Goal: Task Accomplishment & Management: Use online tool/utility

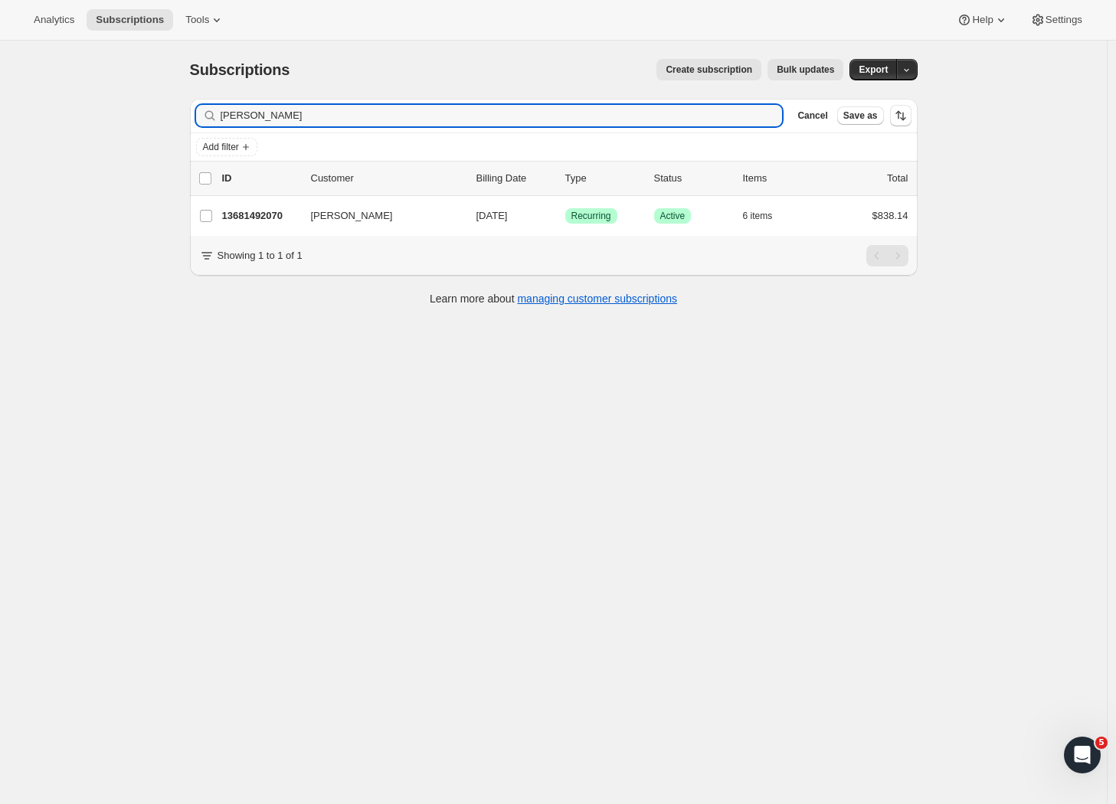
type input "[PERSON_NAME]"
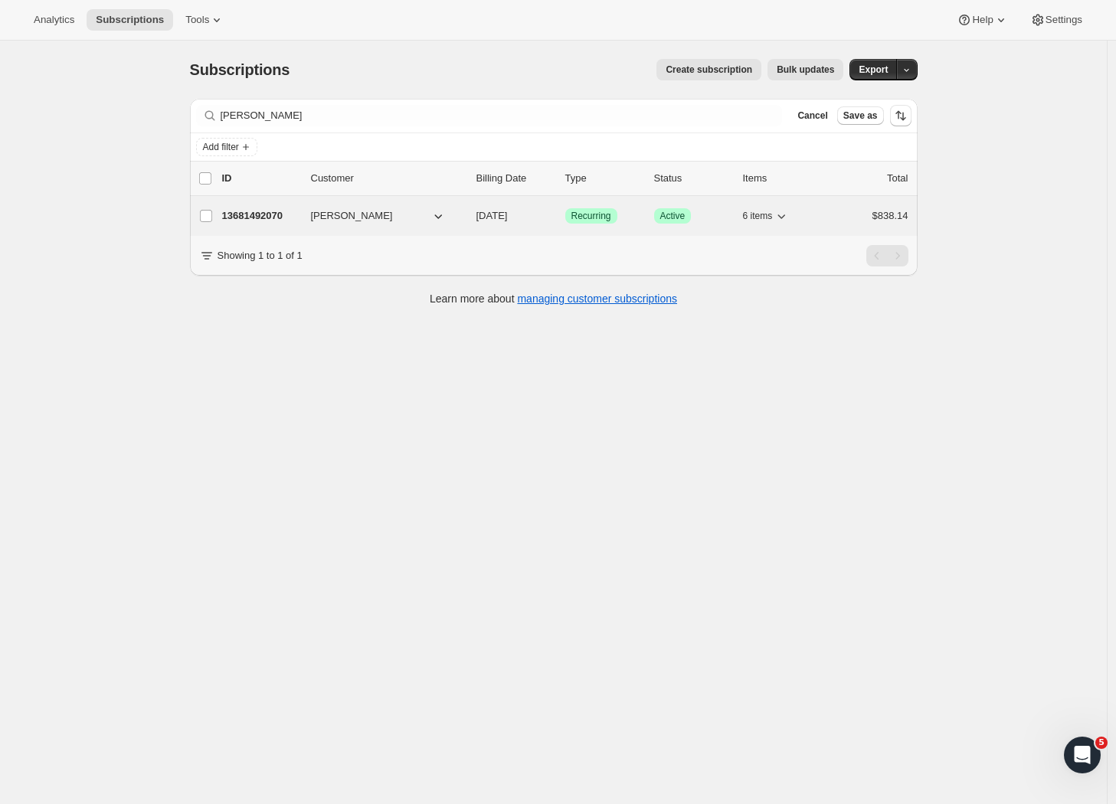
drag, startPoint x: 318, startPoint y: 126, endPoint x: 290, endPoint y: 221, distance: 98.4
click at [290, 221] on p "13681492070" at bounding box center [260, 215] width 77 height 15
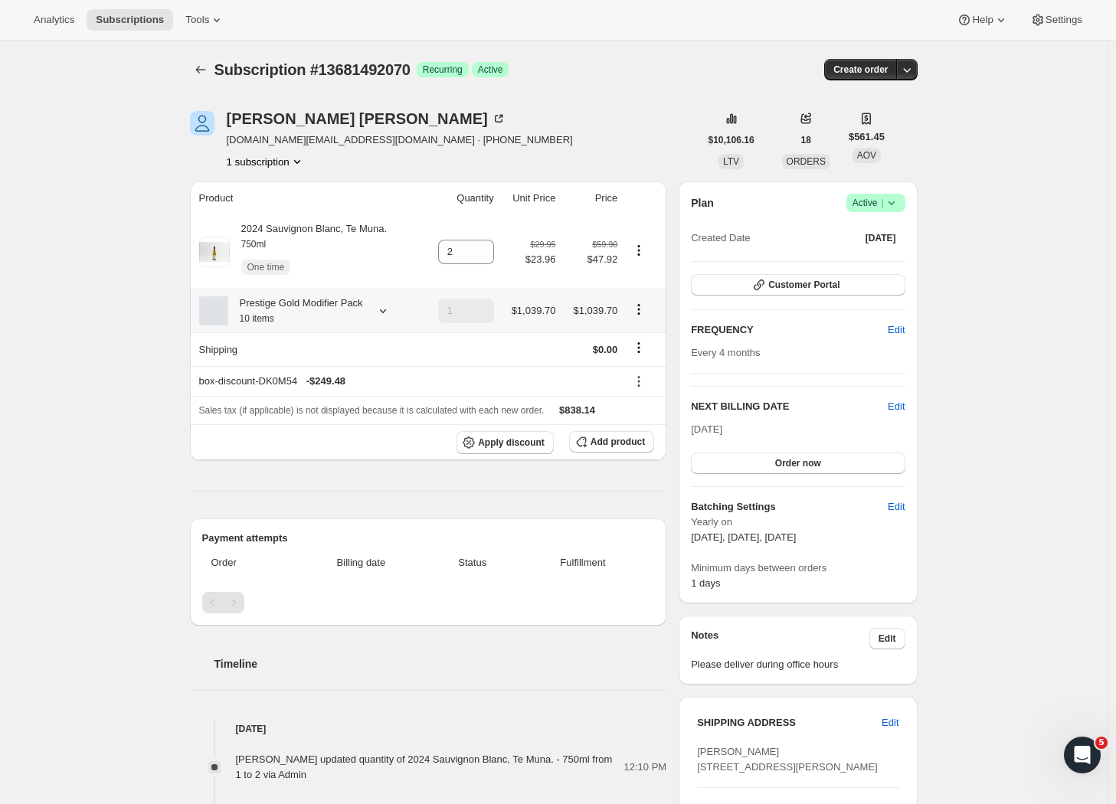
click at [391, 319] on icon at bounding box center [382, 310] width 15 height 15
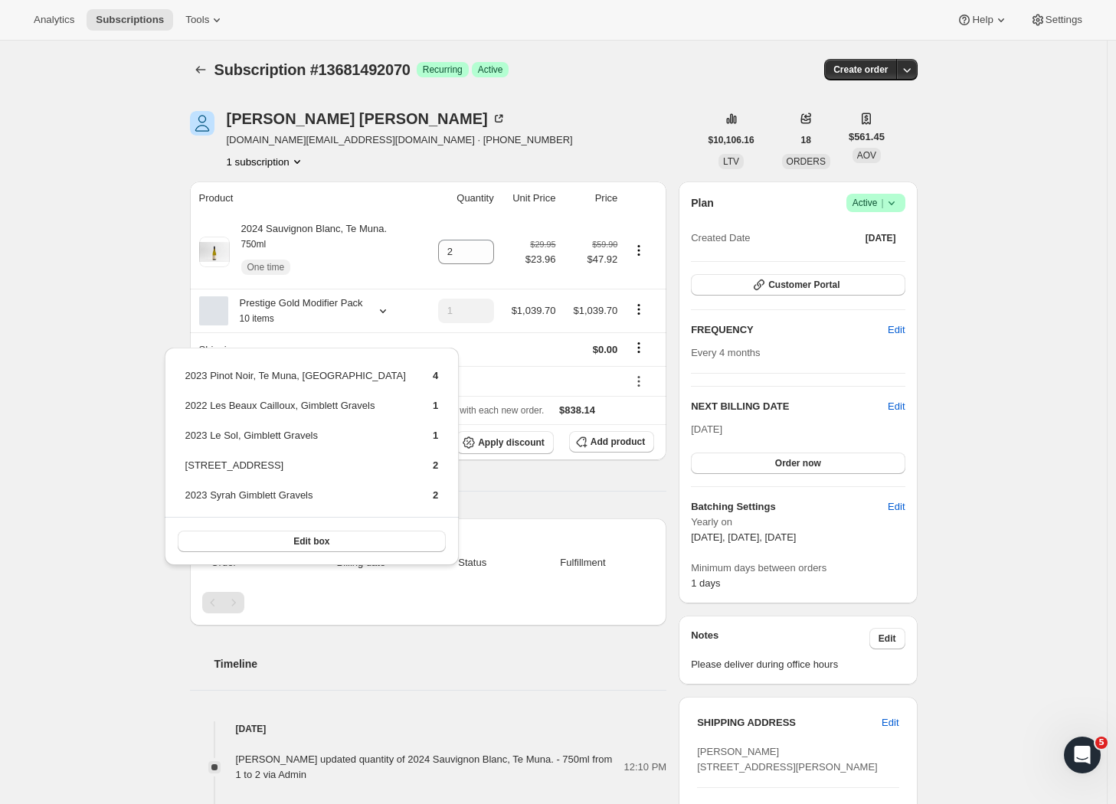
drag, startPoint x: 126, startPoint y: 261, endPoint x: 137, endPoint y: 201, distance: 61.4
click at [126, 261] on div "Subscription #13681492070. This page is ready Subscription #13681492070 Success…" at bounding box center [553, 724] width 1107 height 1366
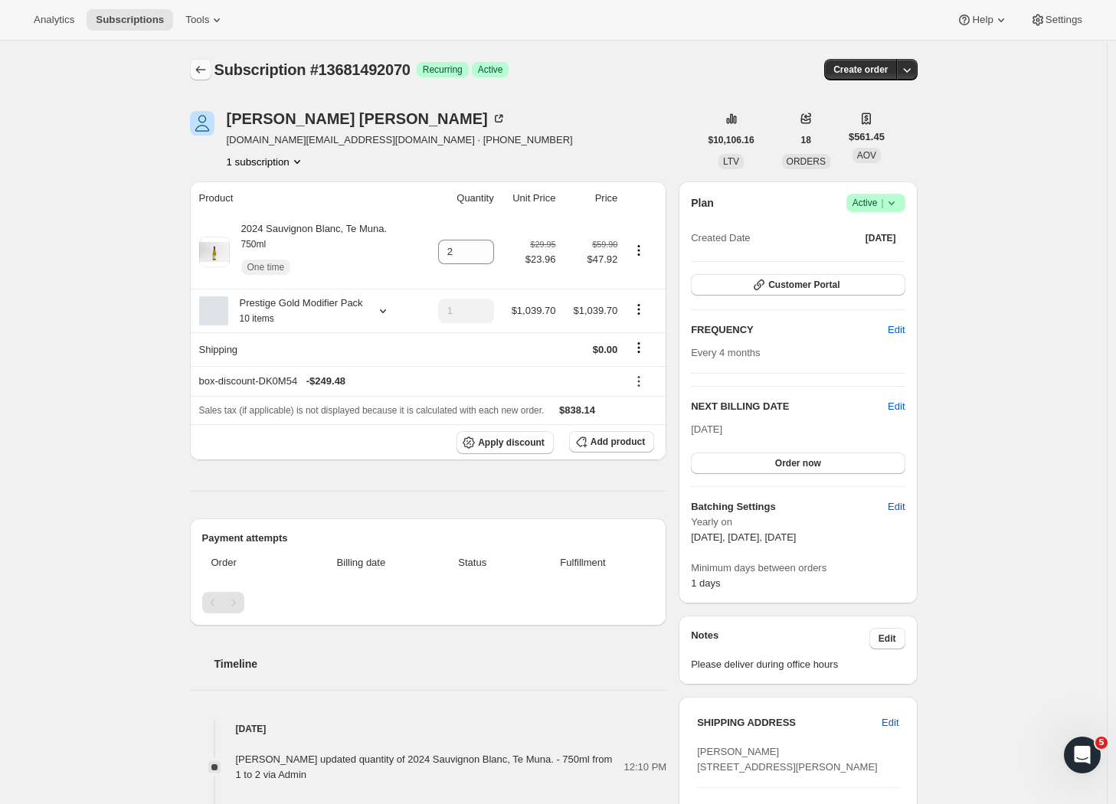
click at [202, 70] on icon "Subscriptions" at bounding box center [200, 69] width 15 height 15
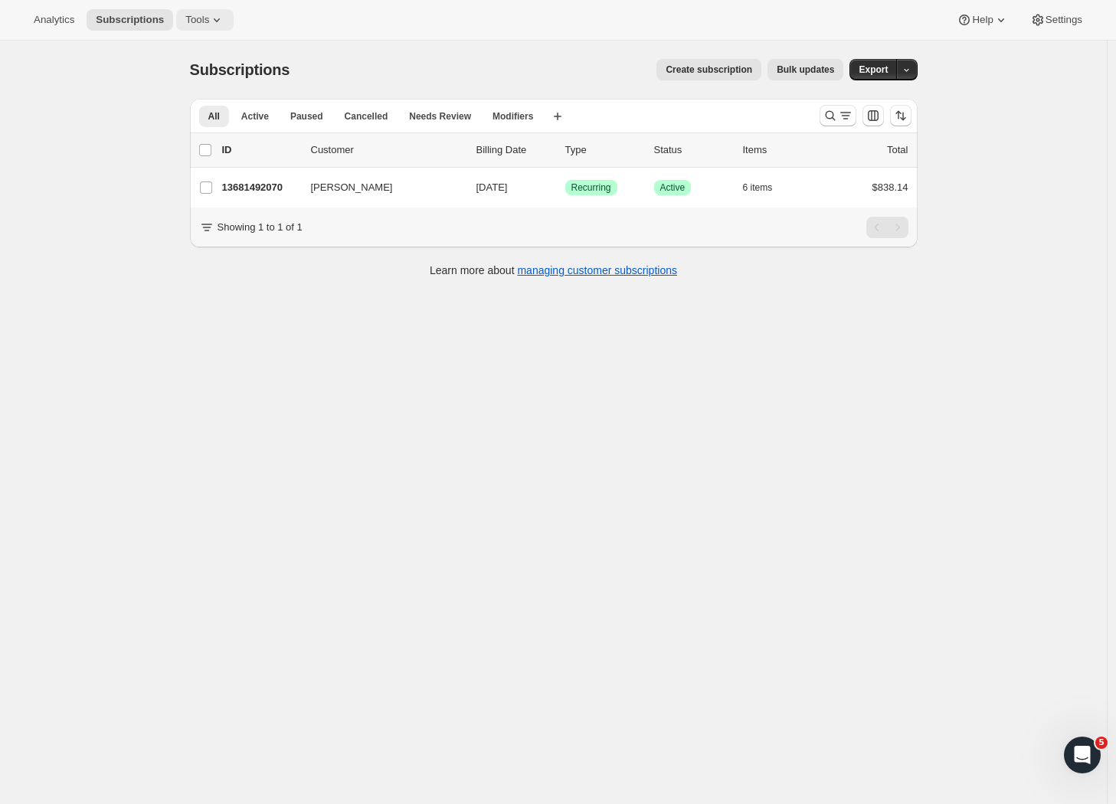
click at [209, 25] on icon at bounding box center [216, 19] width 15 height 15
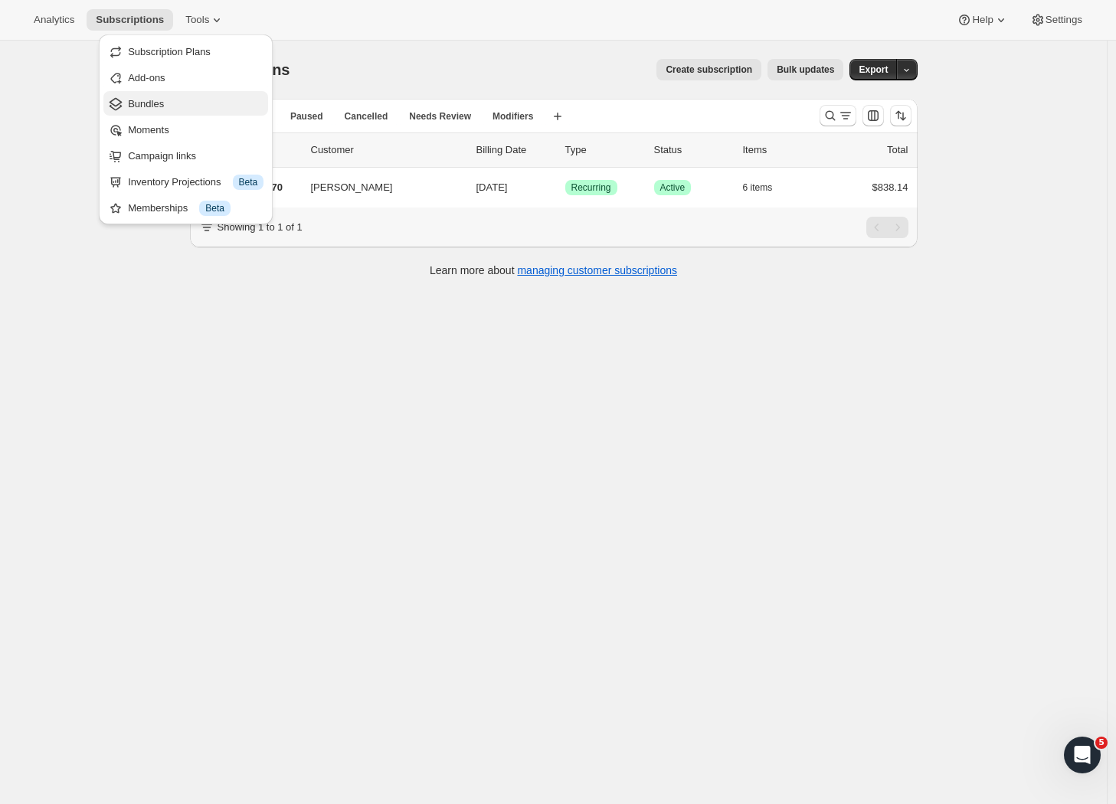
click at [159, 108] on span "Bundles" at bounding box center [146, 103] width 36 height 11
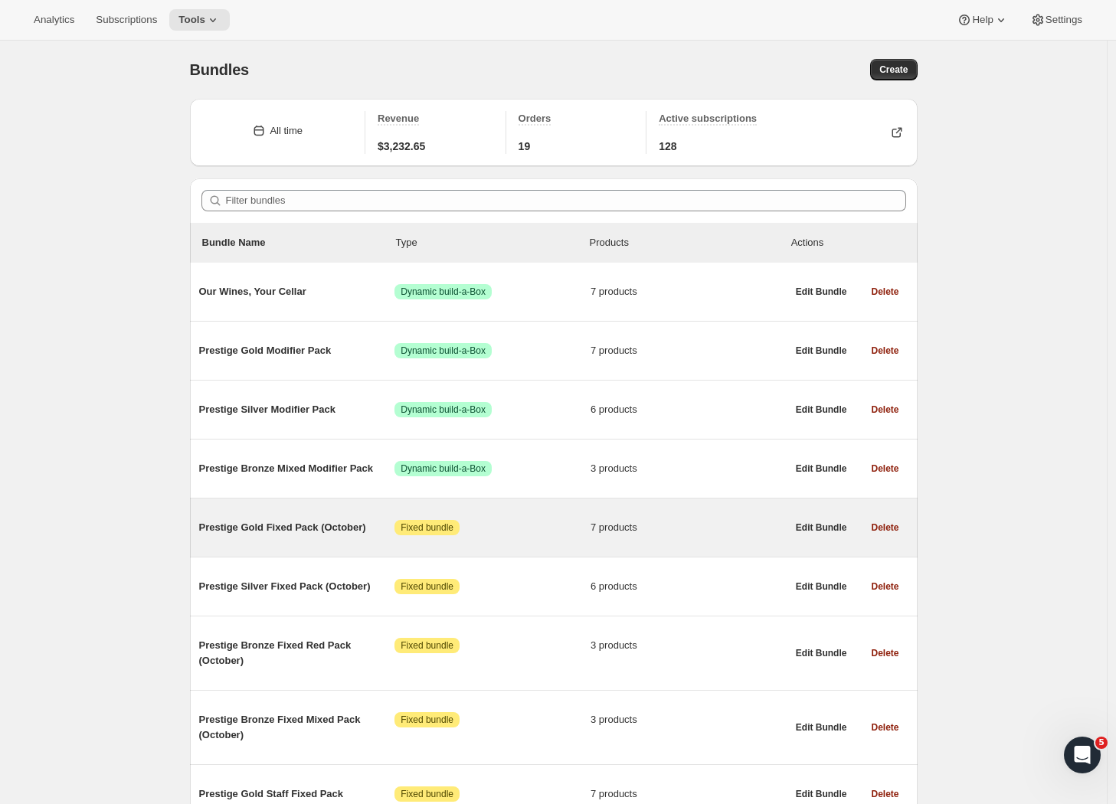
scroll to position [32, 0]
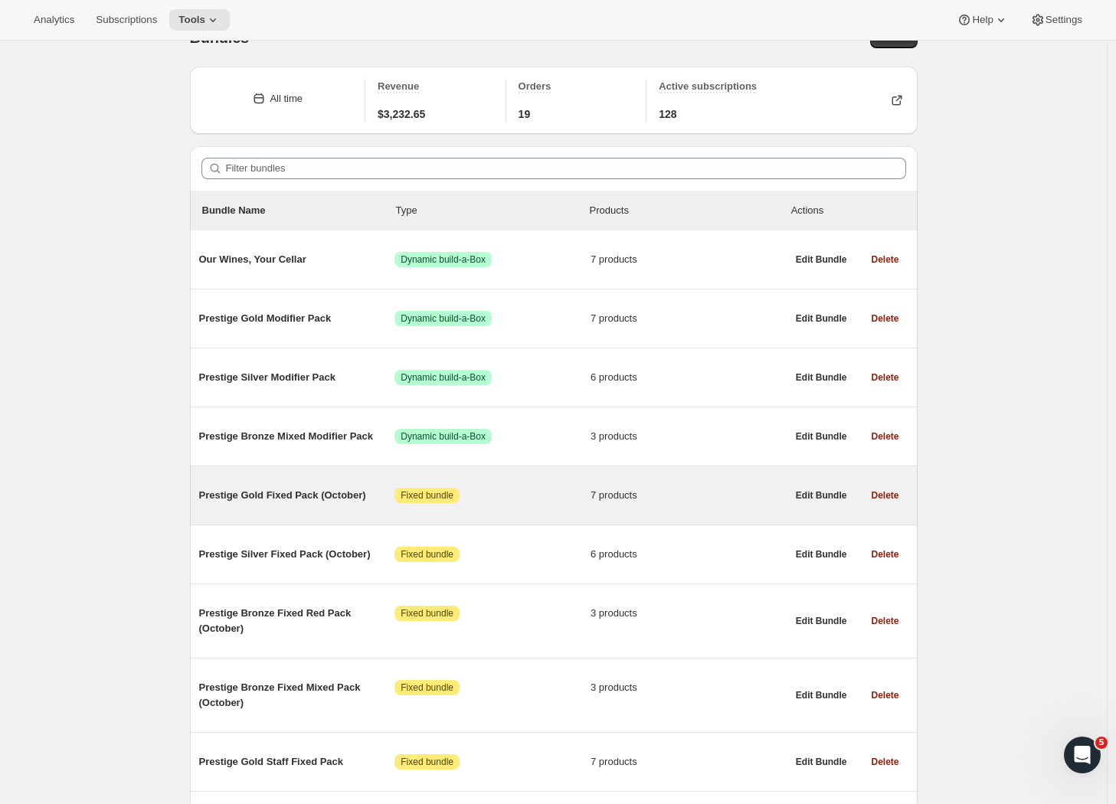
click at [343, 503] on span "Prestige Gold Fixed Pack (October)" at bounding box center [297, 495] width 196 height 15
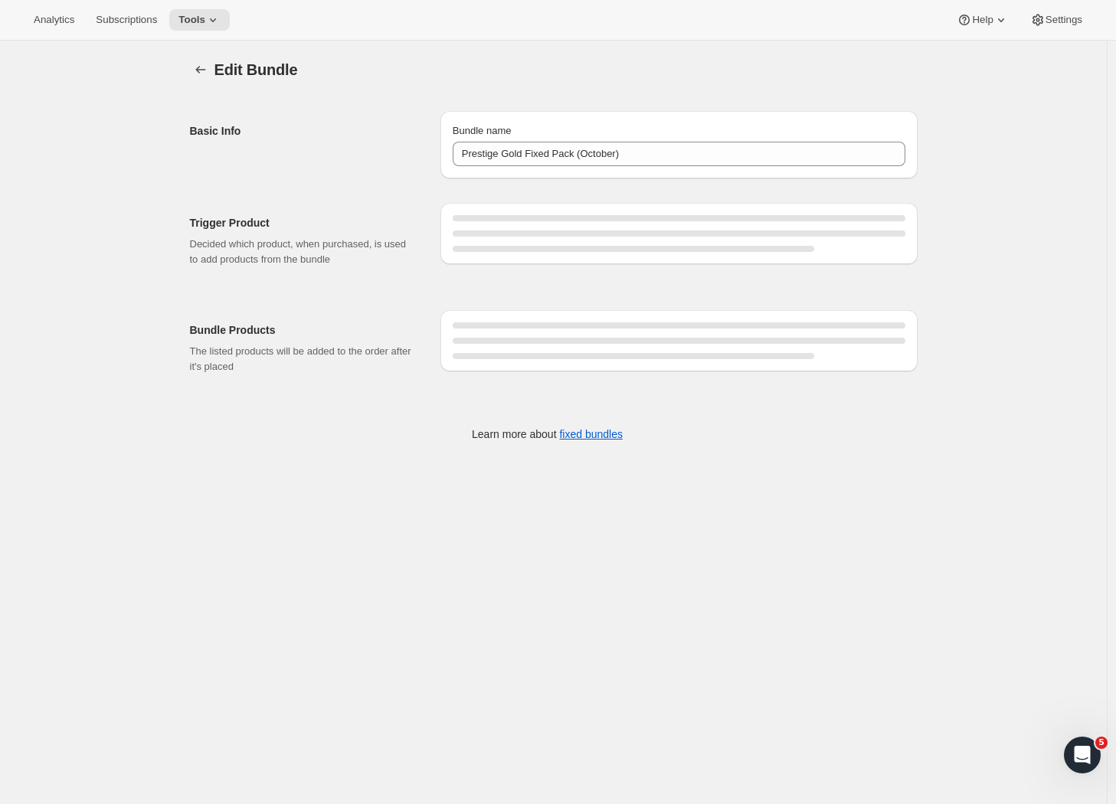
type input "Prestige Gold Fixed Pack (October)"
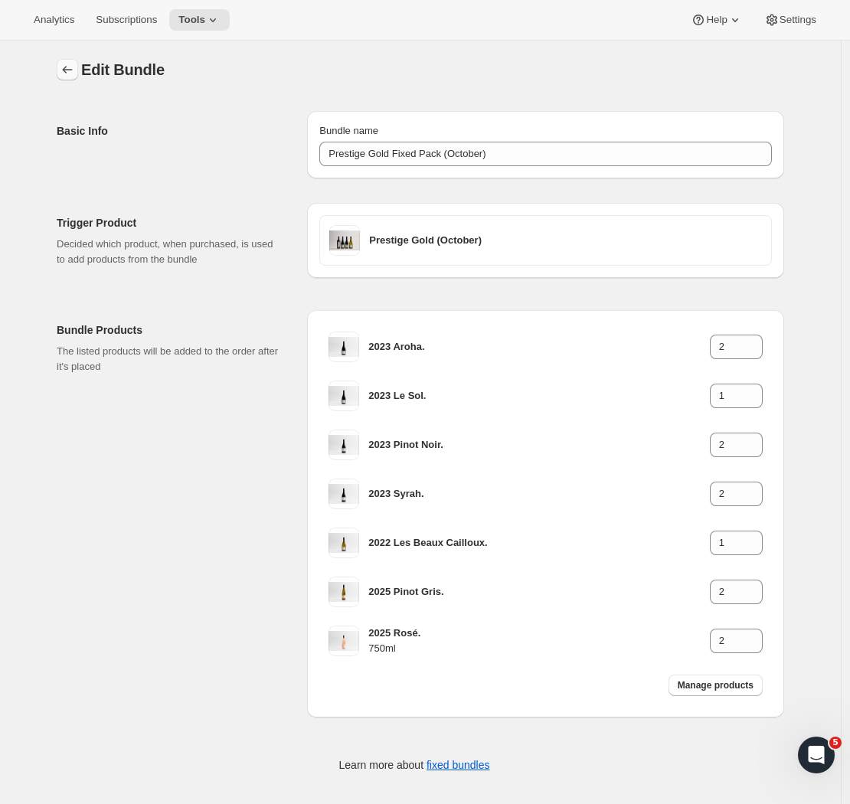
click at [75, 67] on icon "Bundles" at bounding box center [67, 69] width 15 height 15
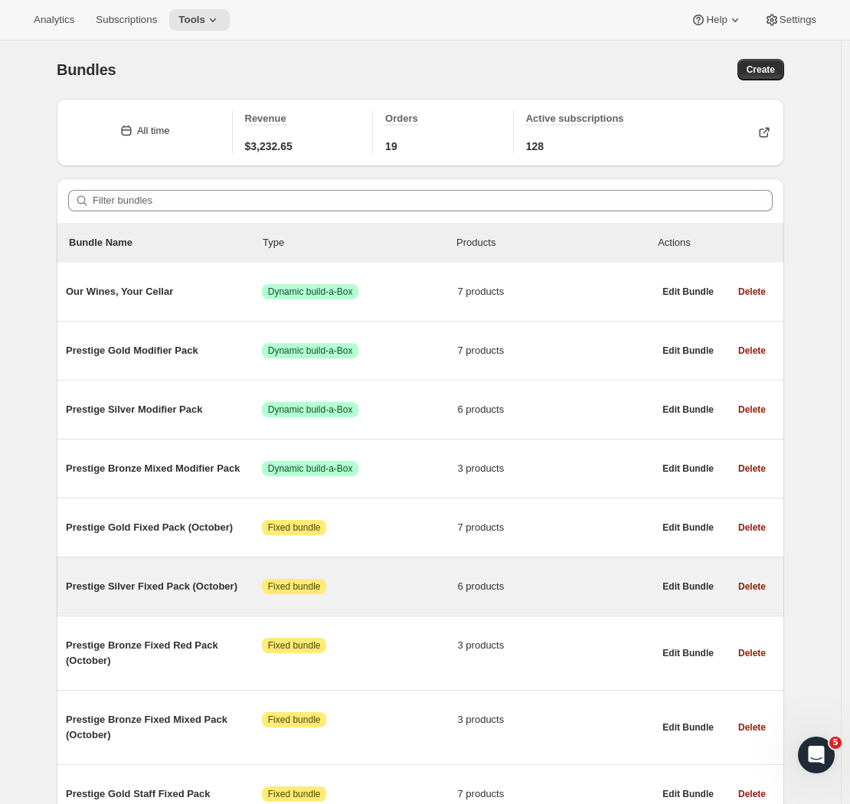
click at [195, 590] on span "Prestige Silver Fixed Pack (October)" at bounding box center [164, 586] width 196 height 15
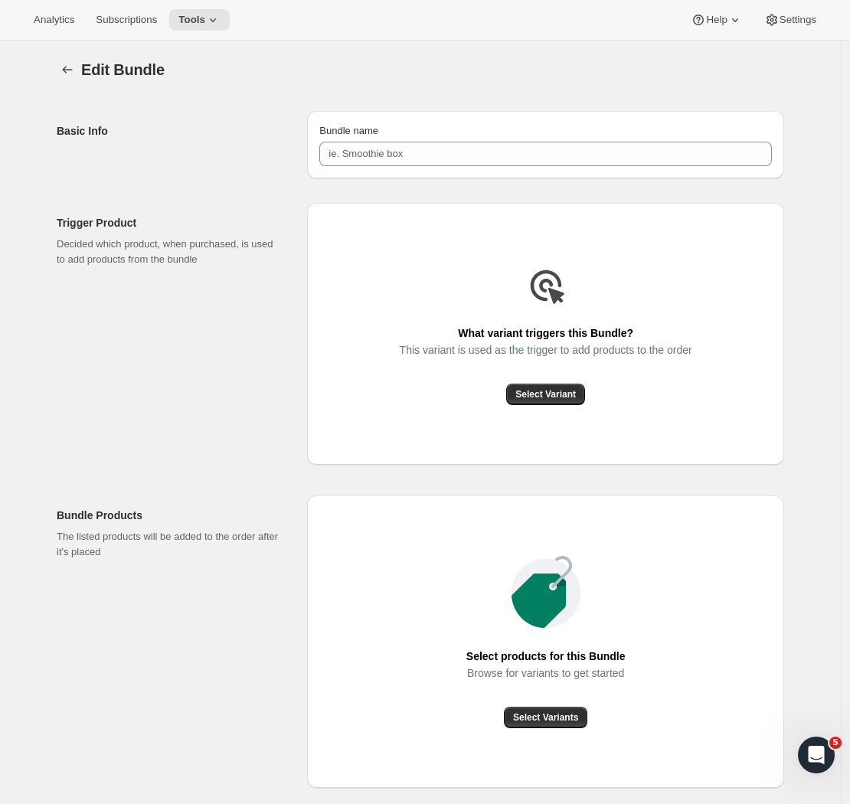
type input "Prestige Silver Fixed Pack (October)"
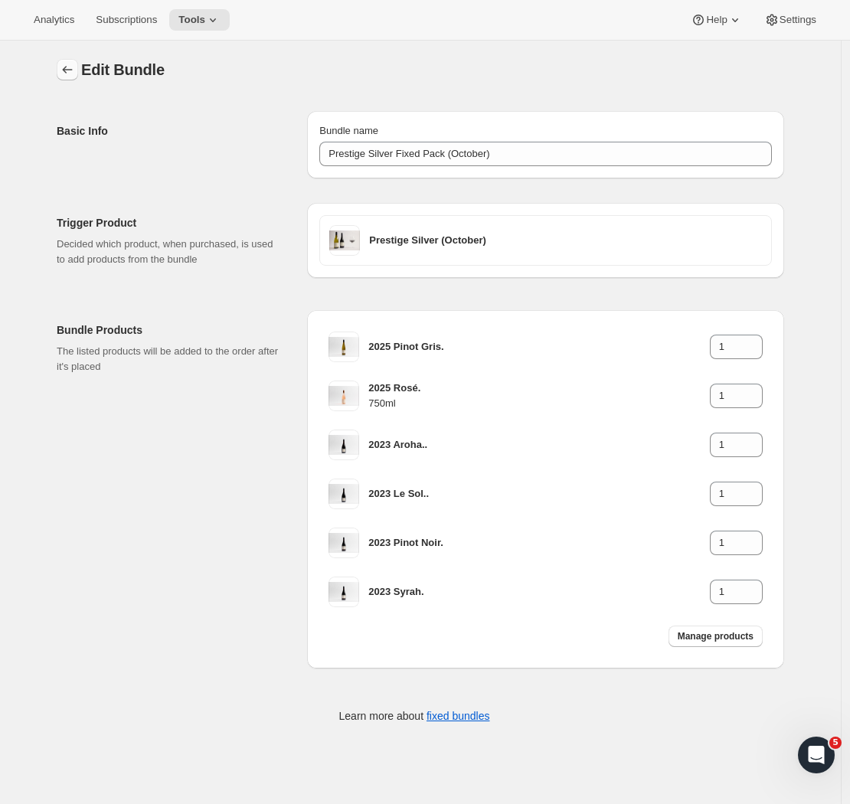
click at [74, 74] on icon "Bundles" at bounding box center [67, 69] width 15 height 15
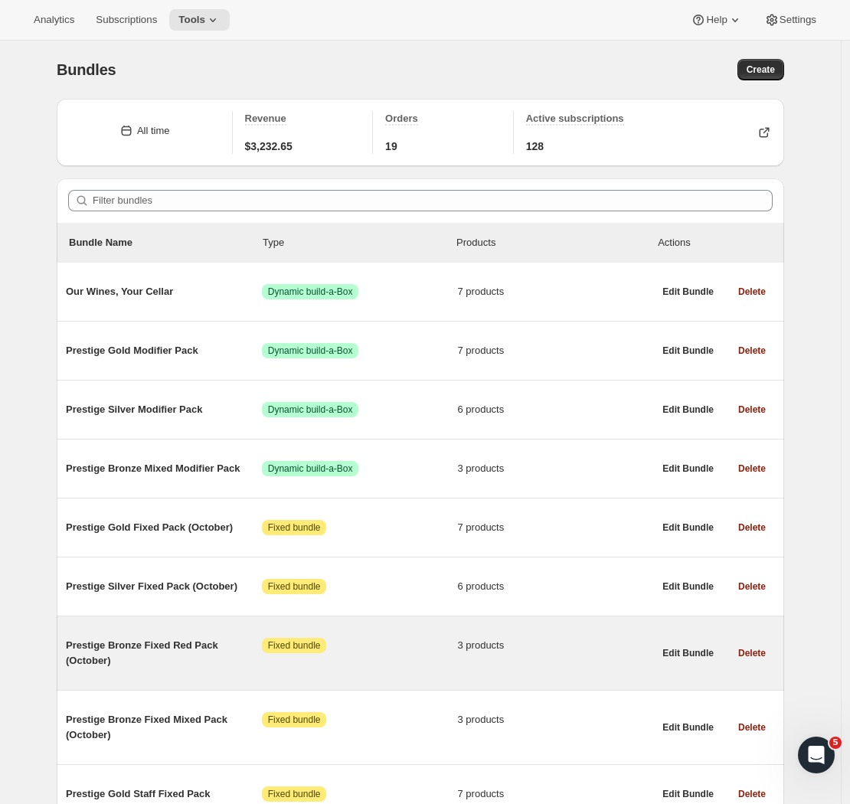
click at [134, 654] on span "Prestige Bronze Fixed Red Pack (October)" at bounding box center [164, 653] width 196 height 31
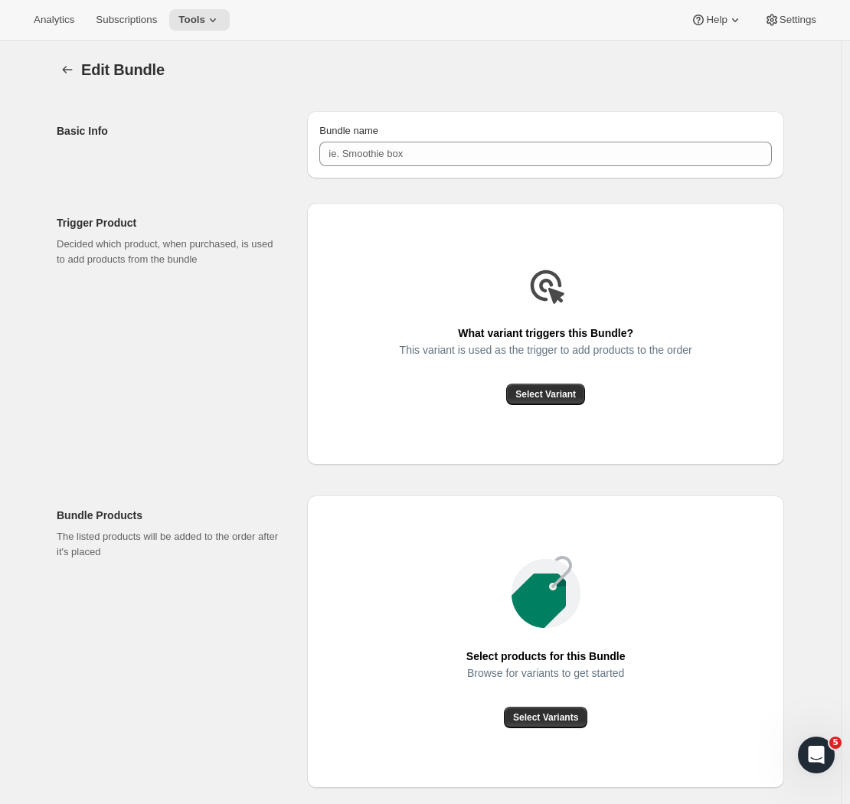
type input "Prestige Bronze Fixed Red Pack (October)"
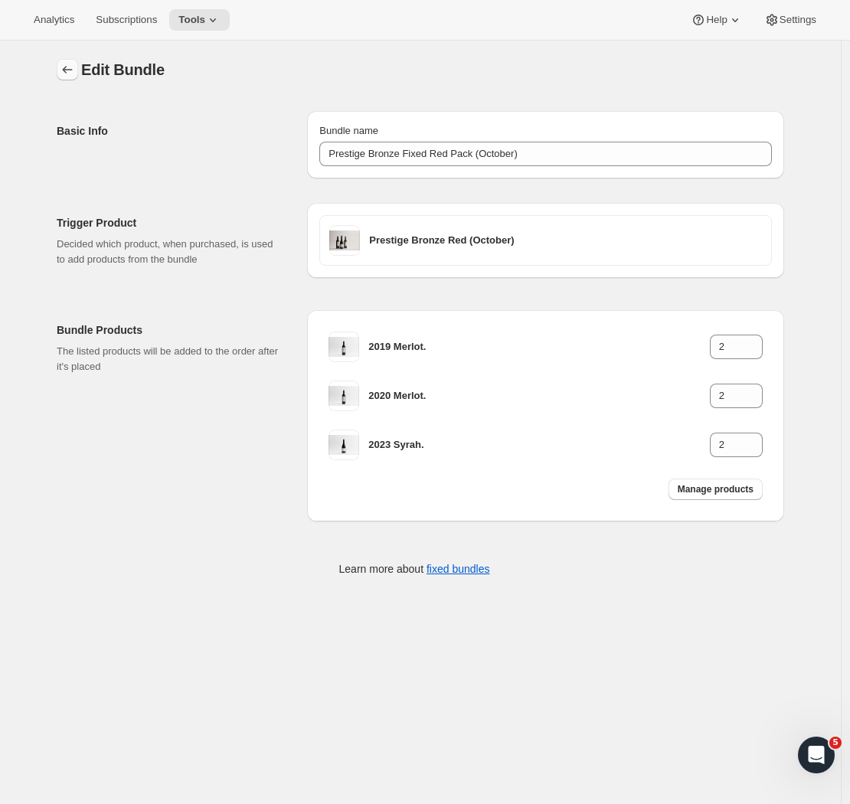
click at [70, 71] on icon "Bundles" at bounding box center [67, 69] width 15 height 15
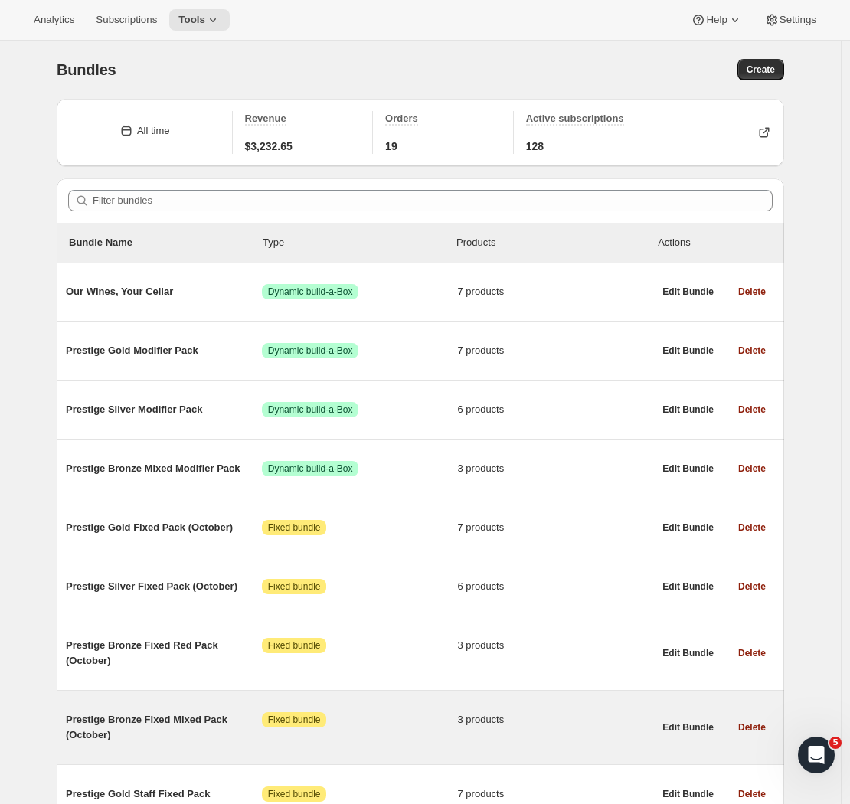
click at [174, 737] on span "Prestige Bronze Fixed Mixed Pack (October)" at bounding box center [164, 727] width 196 height 31
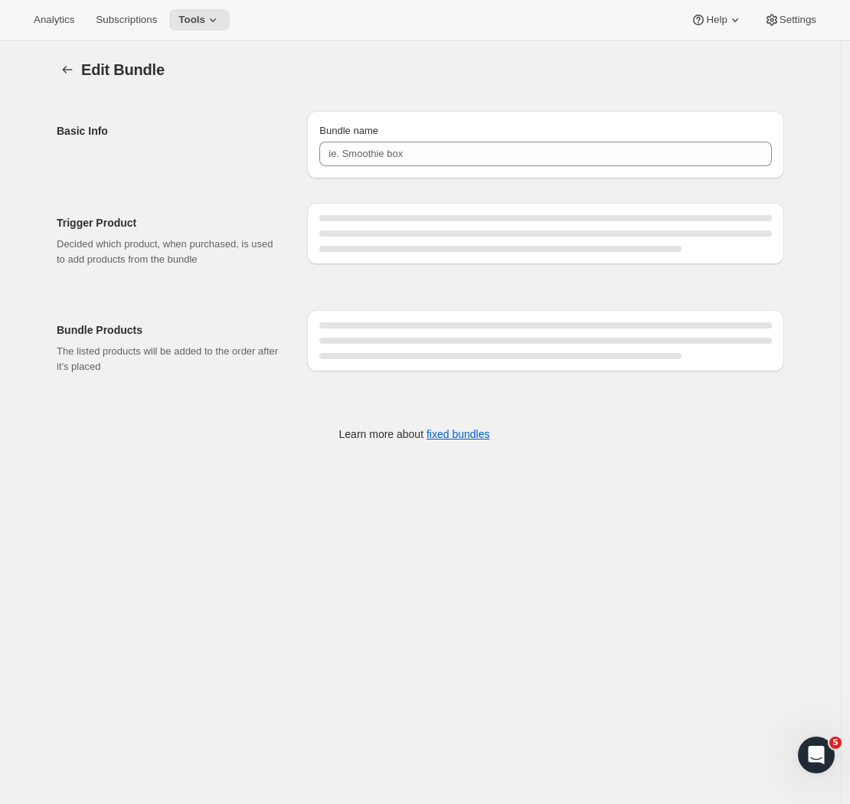
type input "Prestige Bronze Fixed Mixed Pack (October)"
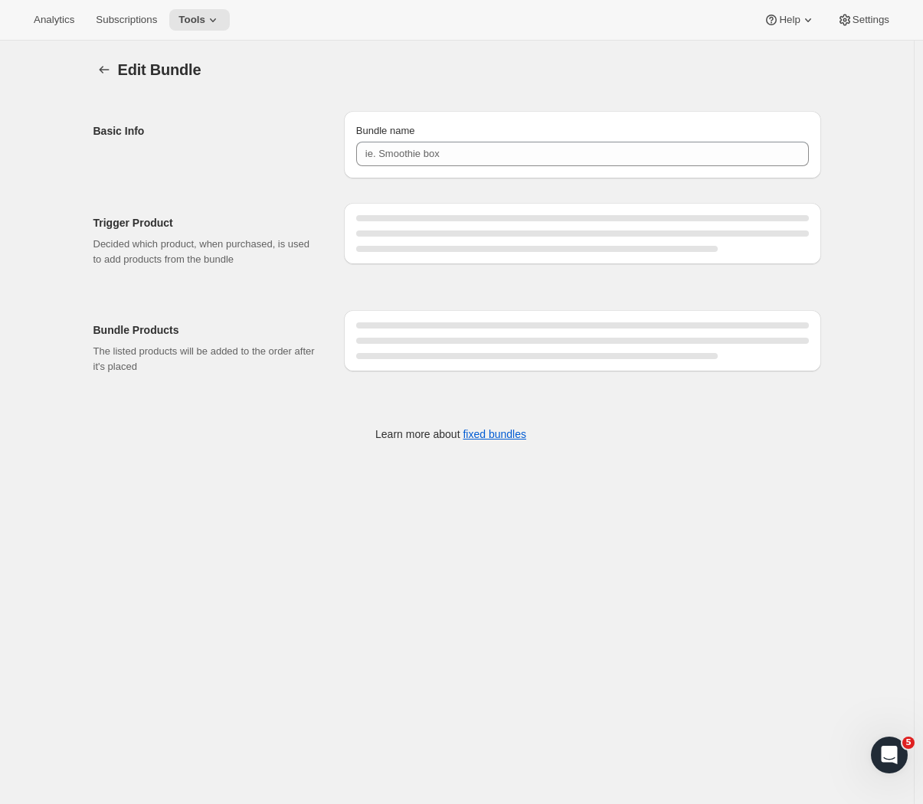
type input "Prestige Gold Fixed Pack (October)"
type input "Prestige Bronze Fixed Mixed Pack (October)"
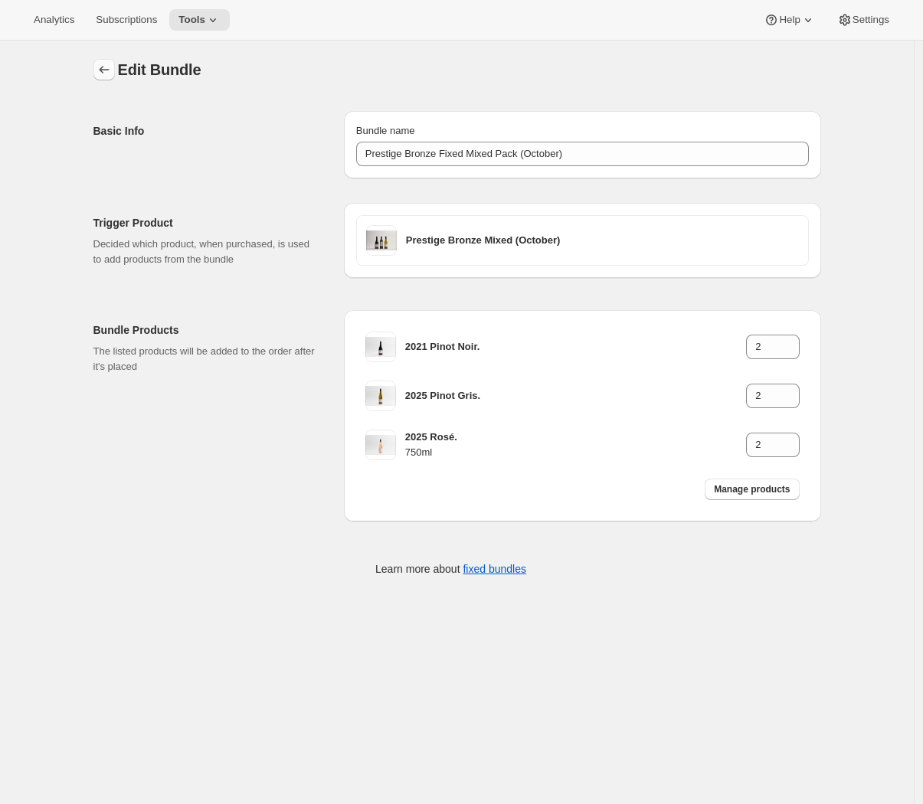
click at [108, 71] on icon "Bundles" at bounding box center [104, 69] width 15 height 15
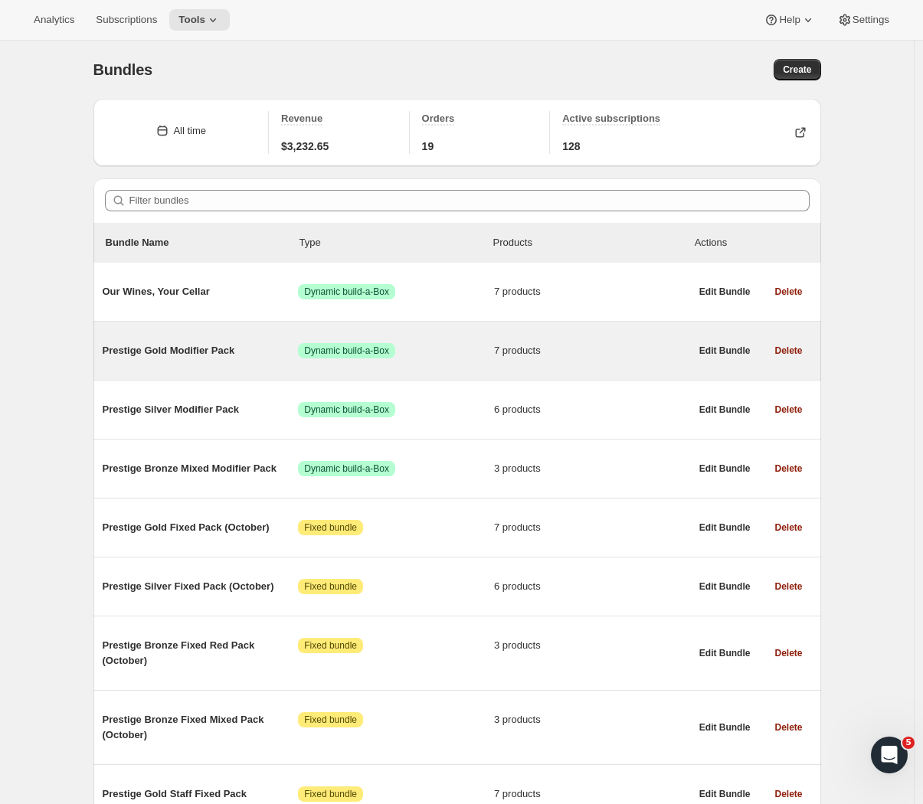
click at [203, 348] on span "Prestige Gold Modifier Pack" at bounding box center [201, 350] width 196 height 15
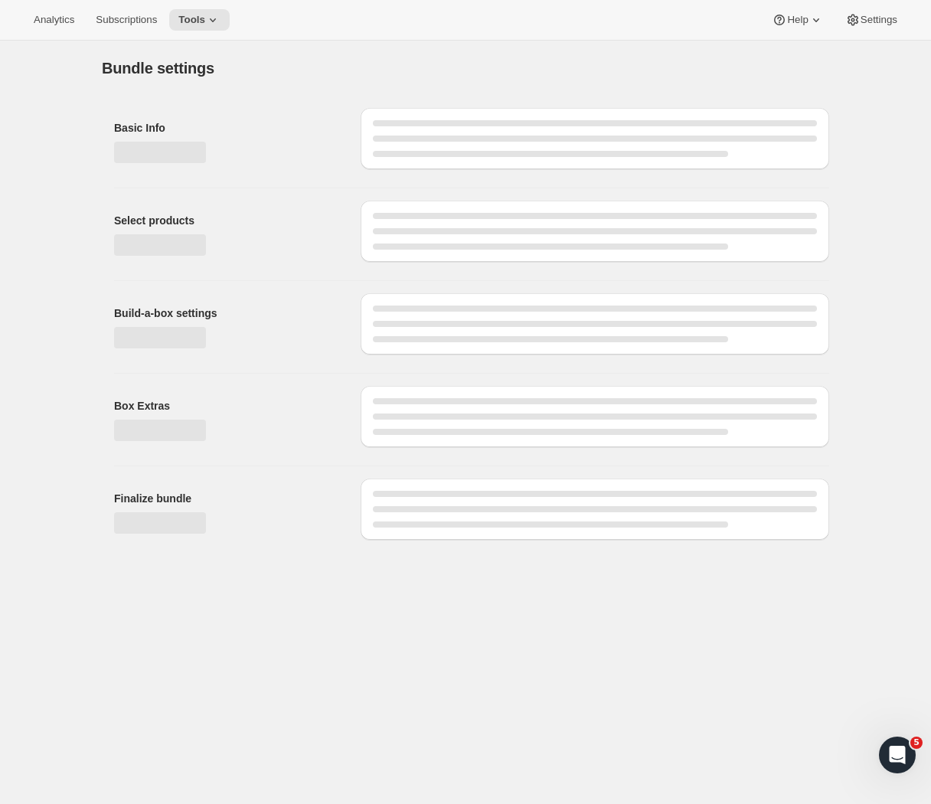
type input "Prestige Gold Modifier Pack"
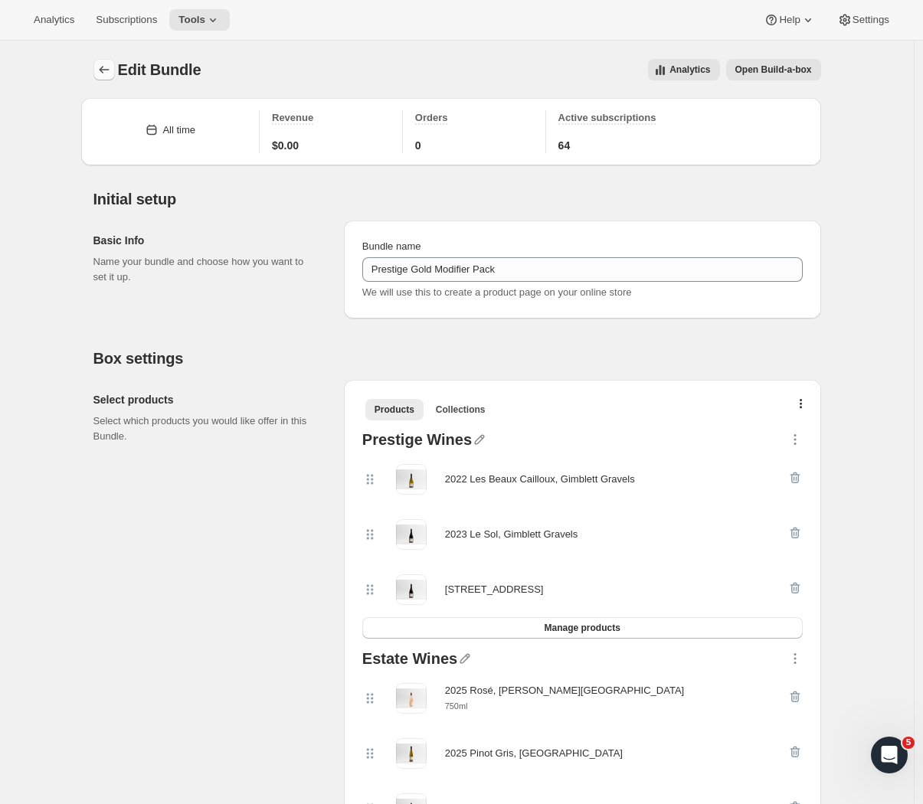
click at [100, 70] on button "Bundles" at bounding box center [103, 69] width 21 height 21
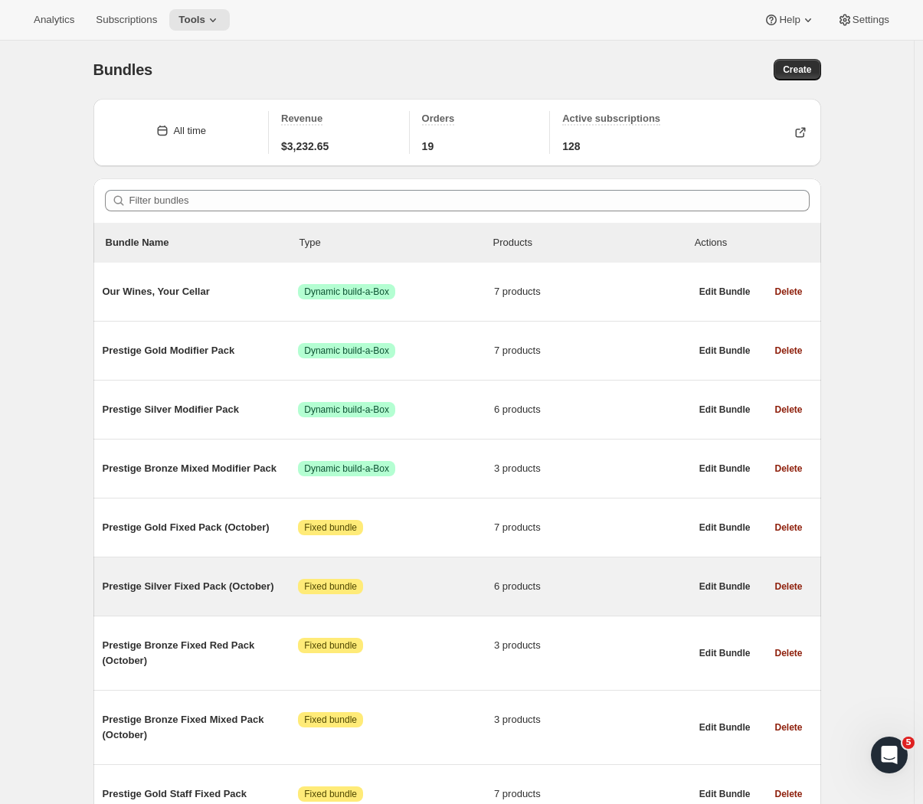
click at [218, 584] on span "Prestige Silver Fixed Pack (October)" at bounding box center [201, 586] width 196 height 15
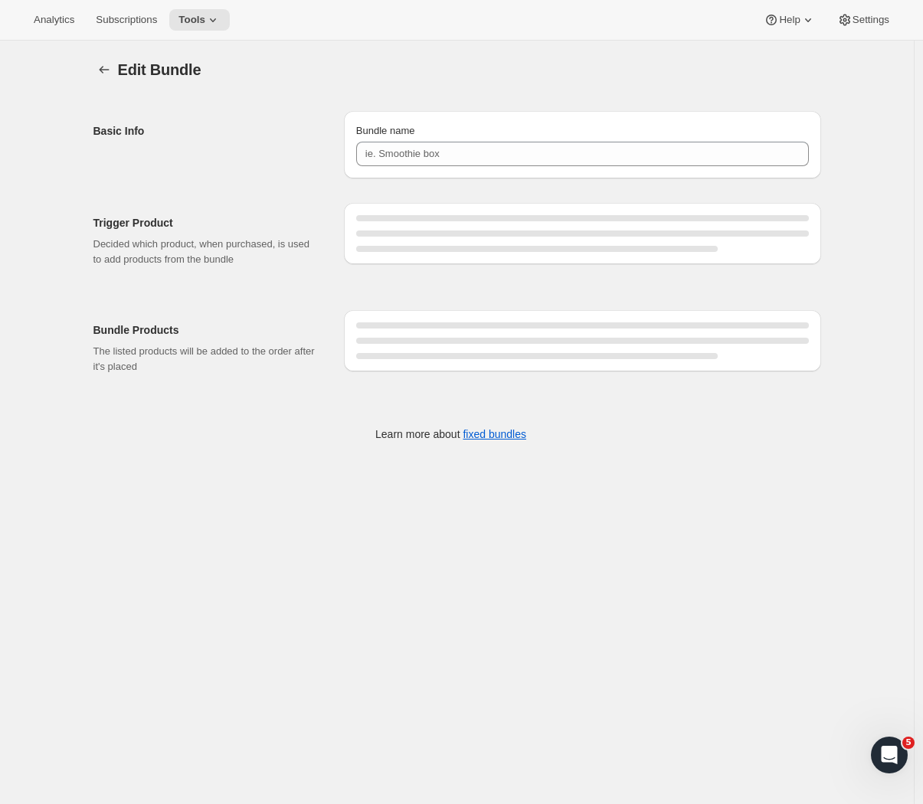
type input "Prestige Silver Fixed Pack (October)"
